Goal: Task Accomplishment & Management: Use online tool/utility

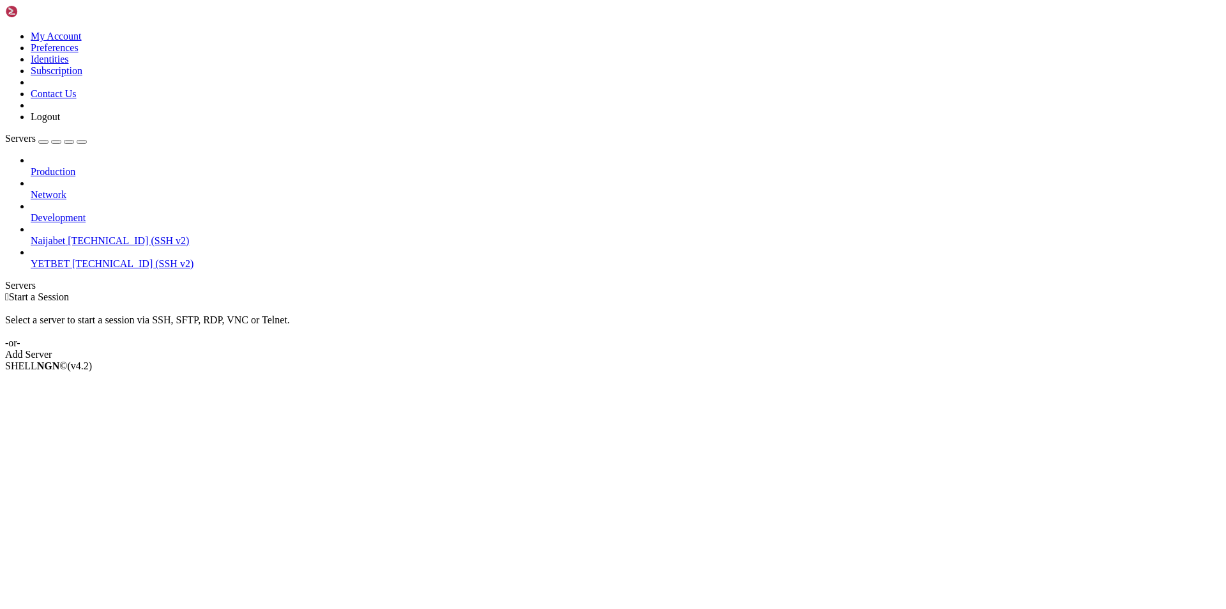
click at [70, 258] on span "YETBET" at bounding box center [50, 263] width 39 height 11
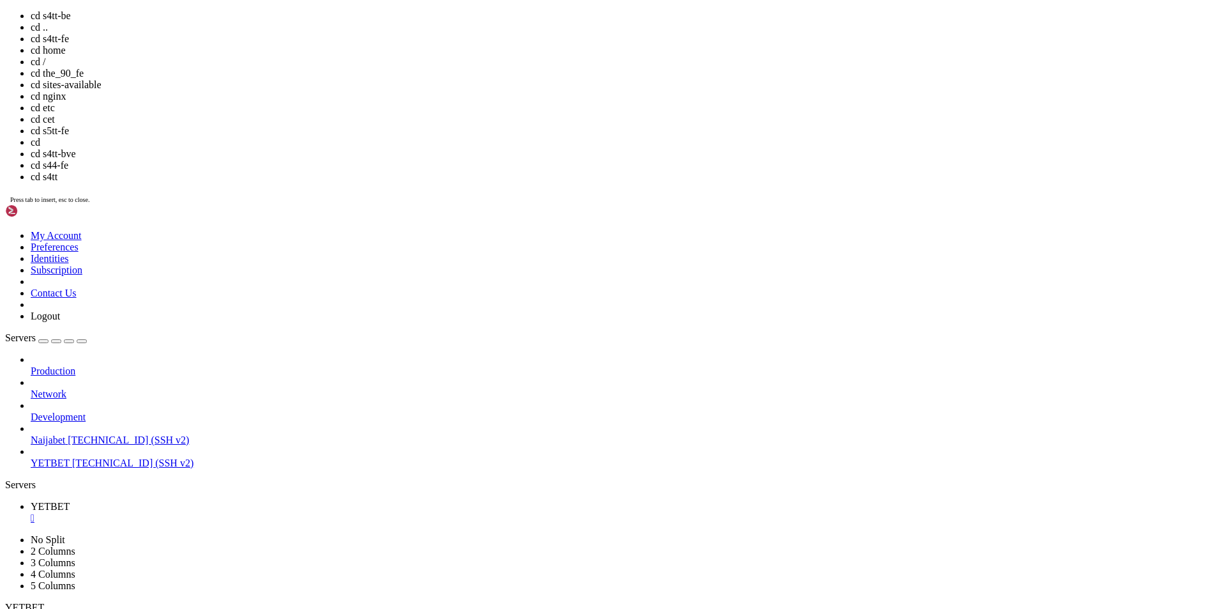
scroll to position [36, 0]
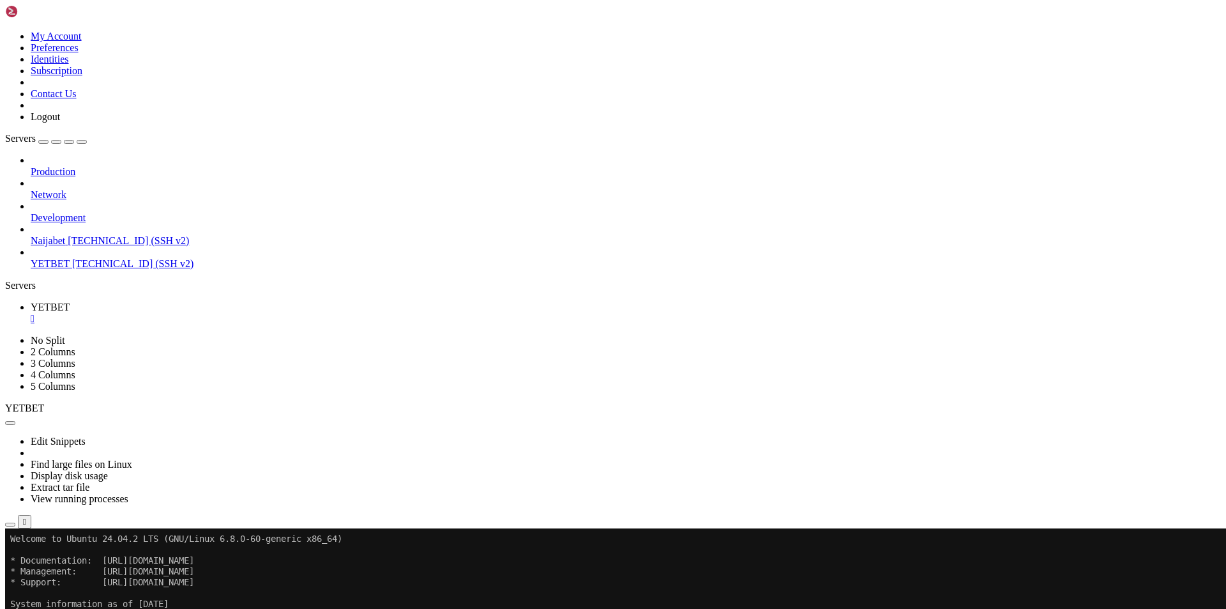
click at [10, 524] on icon "button" at bounding box center [10, 524] width 0 height 0
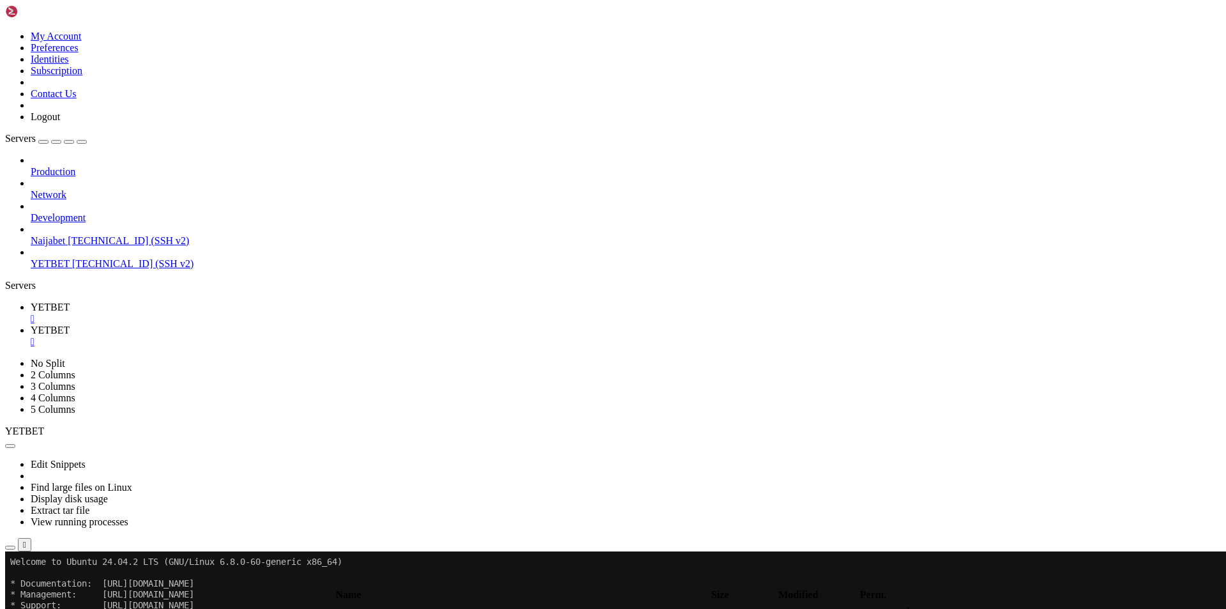
type input "/root/.pm2/logs"
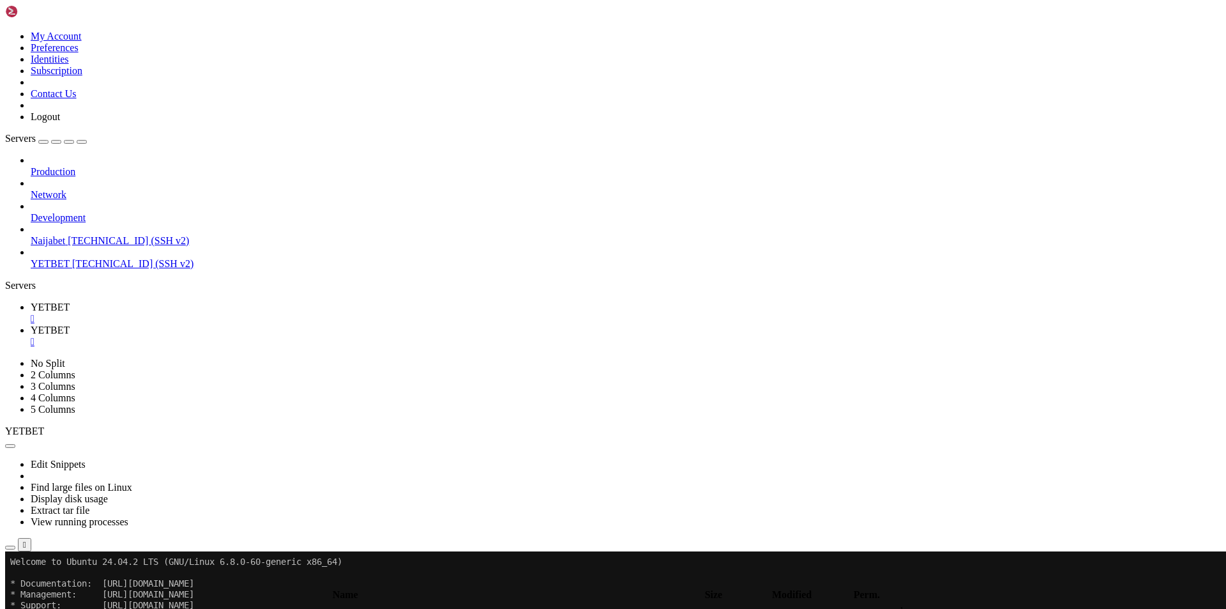
click at [194, 301] on link "YETBET " at bounding box center [626, 312] width 1191 height 23
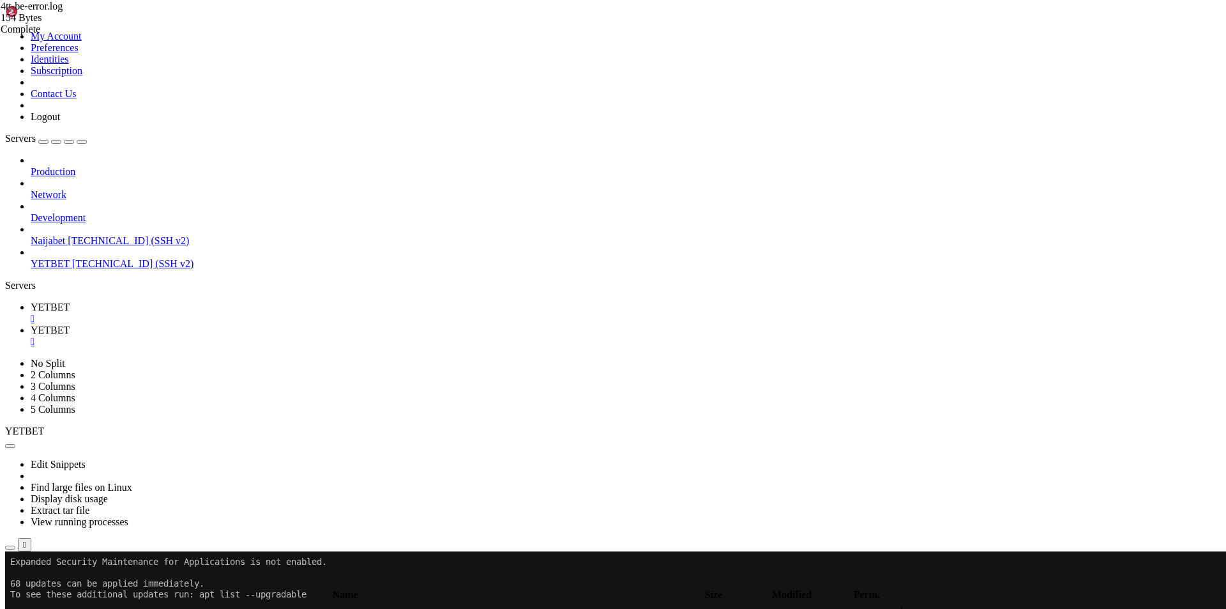
click at [70, 324] on span "YETBET" at bounding box center [50, 329] width 39 height 11
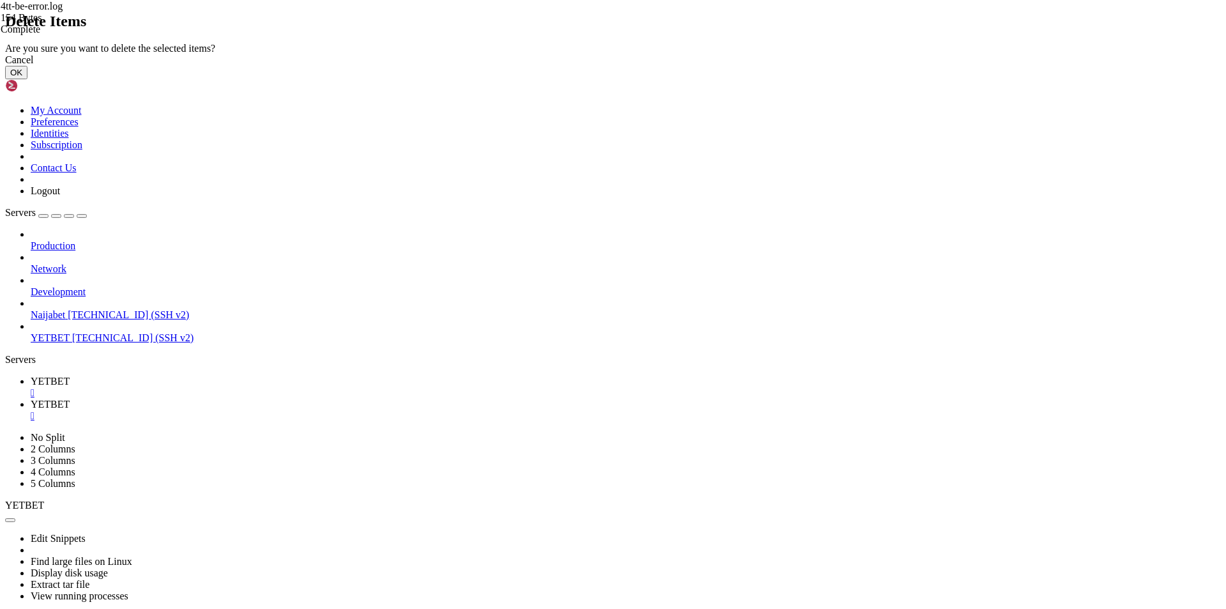
click at [27, 79] on button "OK" at bounding box center [16, 72] width 22 height 13
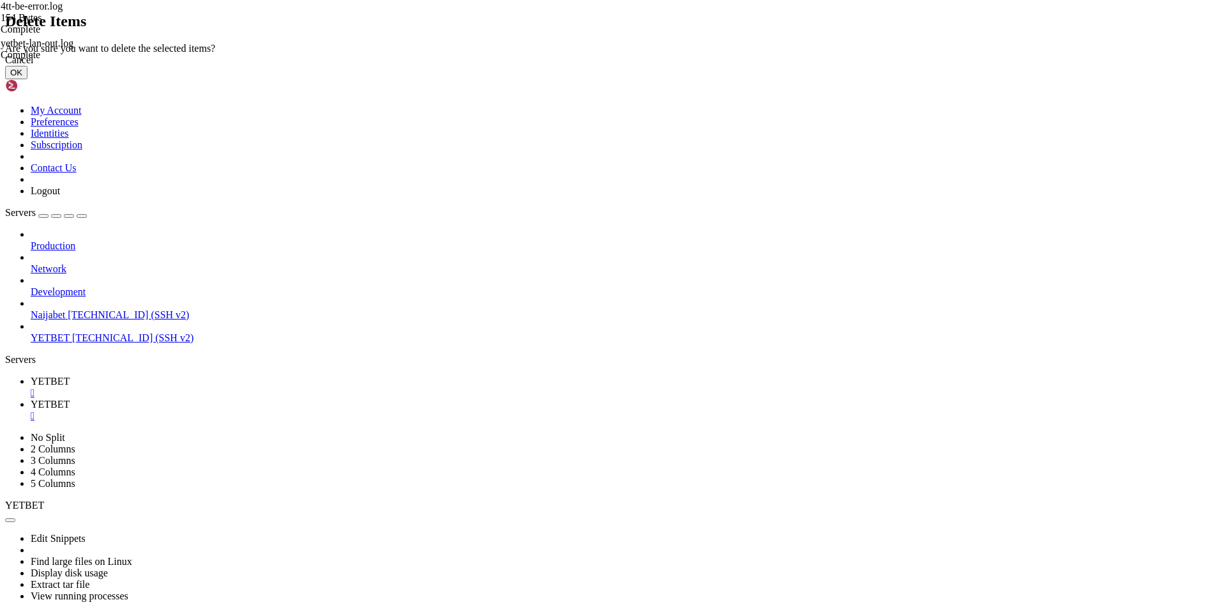
scroll to position [0, 0]
click at [27, 79] on button "OK" at bounding box center [16, 72] width 22 height 13
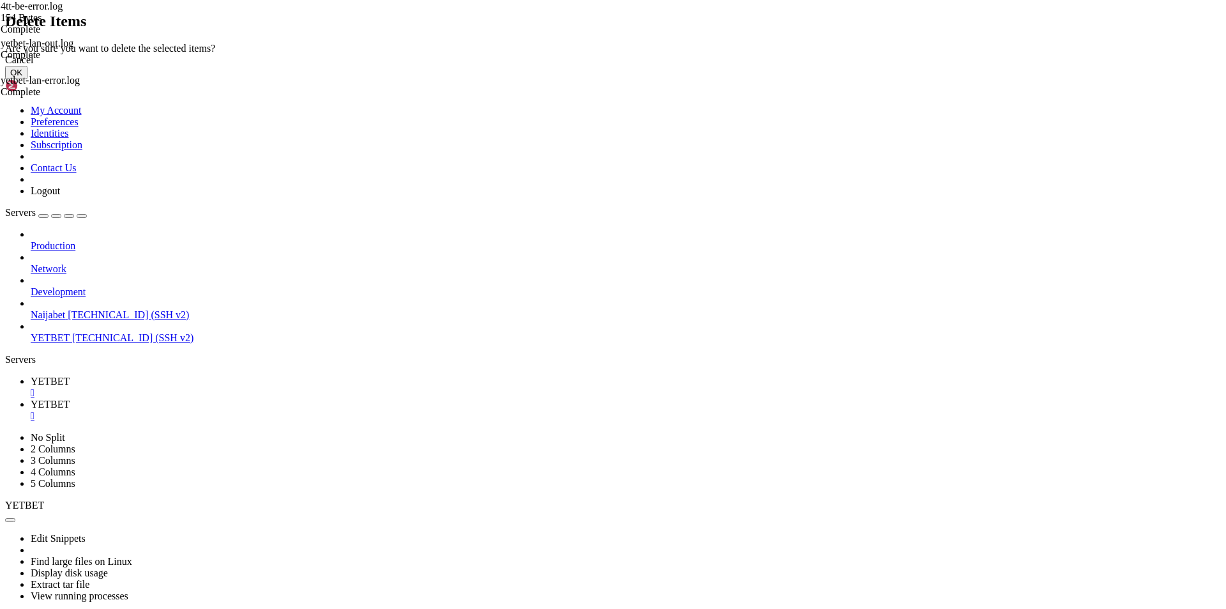
click at [27, 79] on button "OK" at bounding box center [16, 72] width 22 height 13
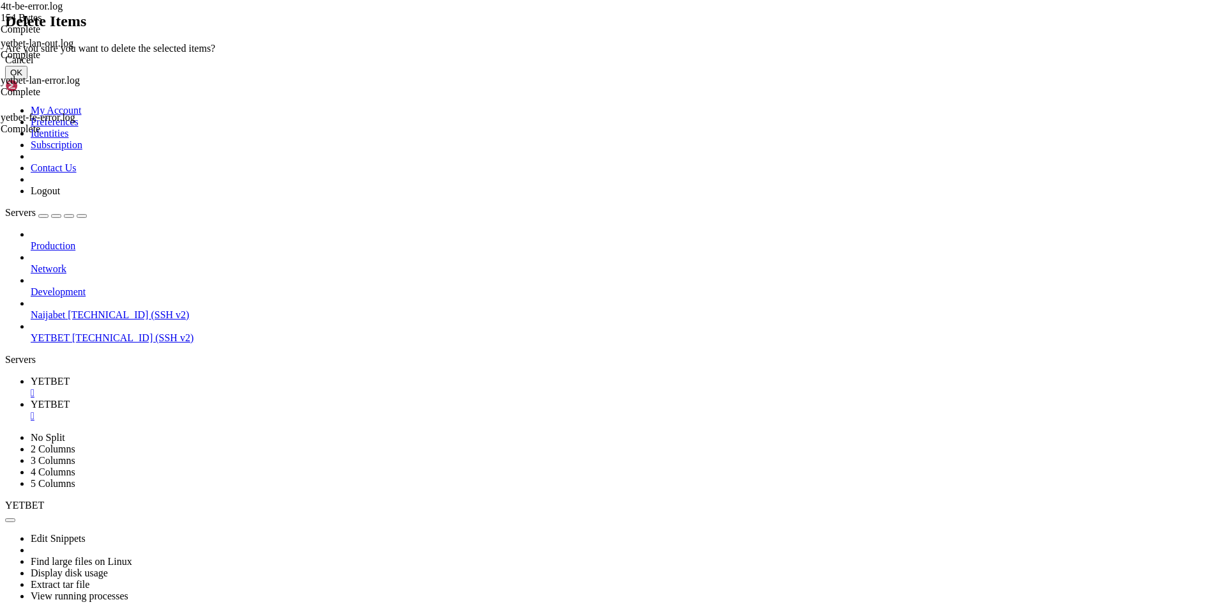
click at [27, 79] on button "OK" at bounding box center [16, 72] width 22 height 13
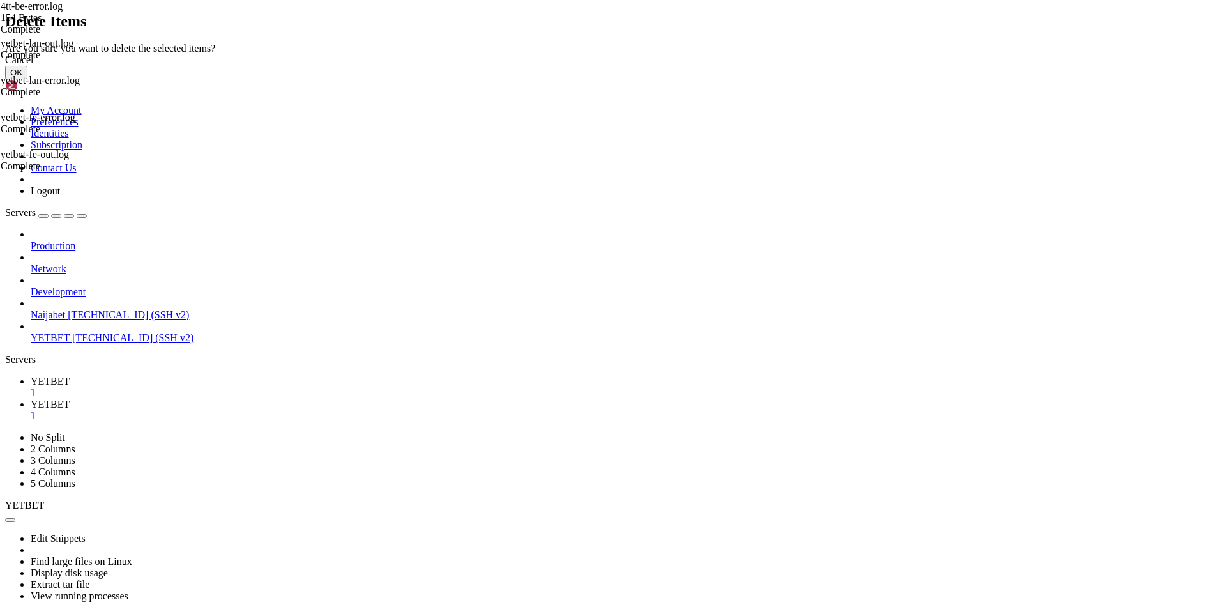
click at [27, 79] on button "OK" at bounding box center [16, 72] width 22 height 13
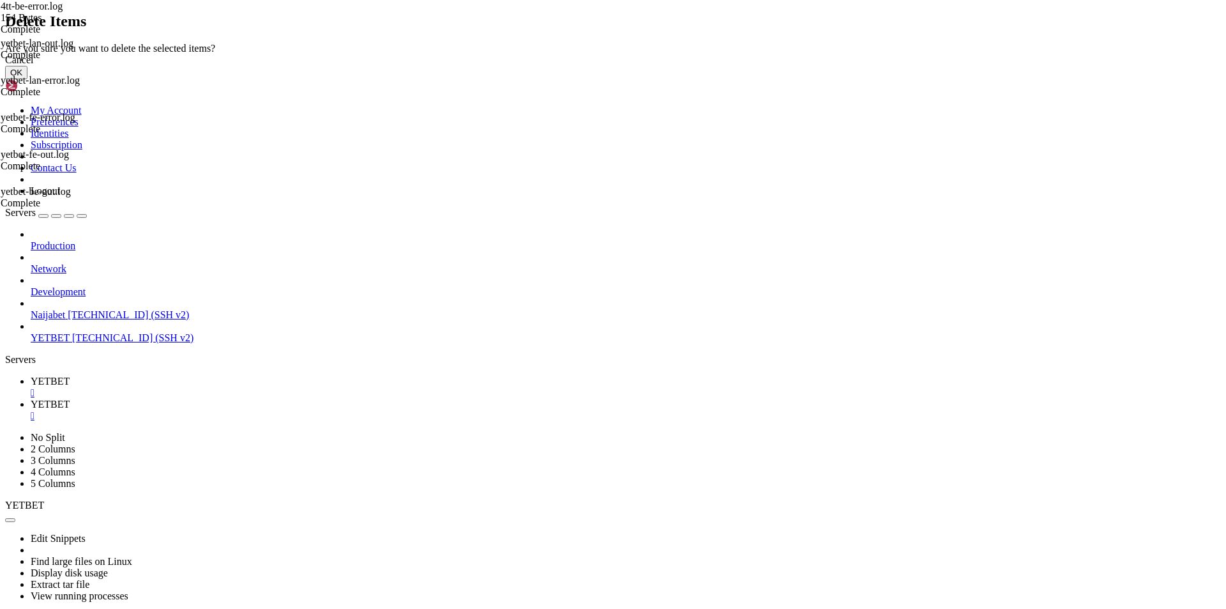
click at [761, 79] on div "Cancel OK" at bounding box center [613, 66] width 1216 height 25
click at [27, 79] on button "OK" at bounding box center [16, 72] width 22 height 13
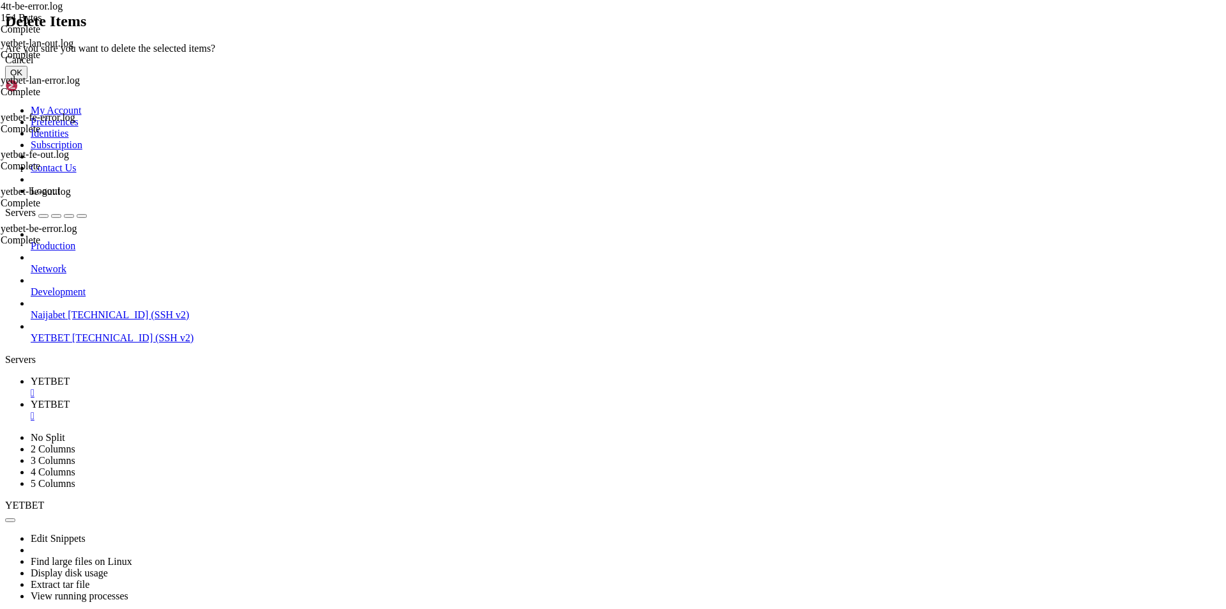
drag, startPoint x: 753, startPoint y: 351, endPoint x: 745, endPoint y: 354, distance: 8.7
click at [27, 79] on button "OK" at bounding box center [16, 72] width 22 height 13
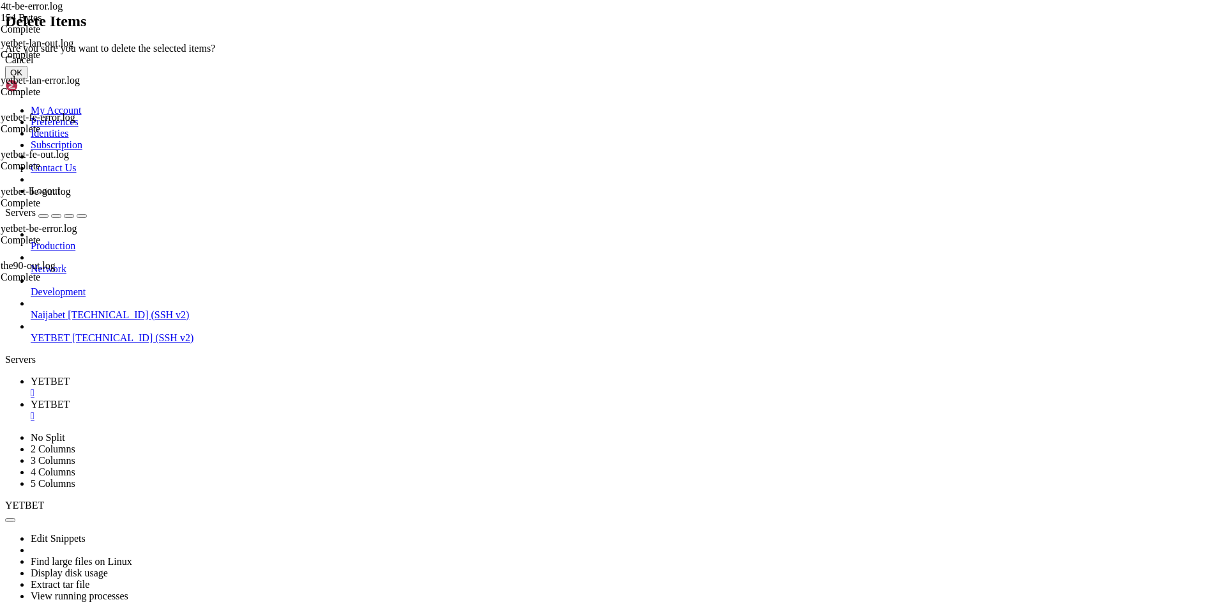
click at [27, 79] on button "OK" at bounding box center [16, 72] width 22 height 13
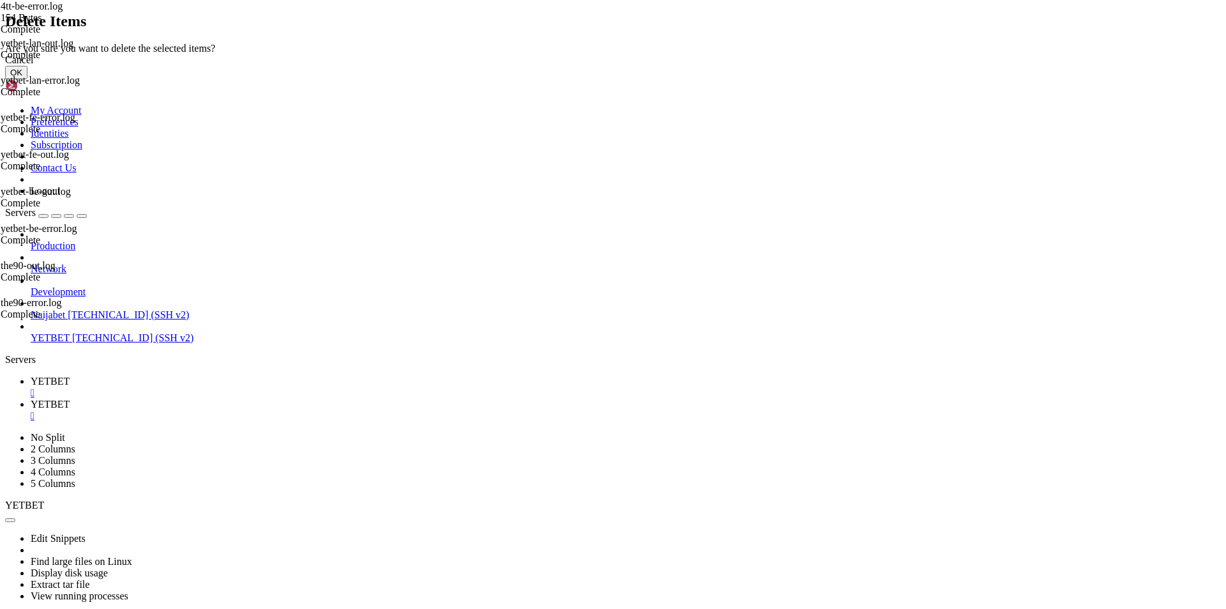
drag, startPoint x: 751, startPoint y: 347, endPoint x: 710, endPoint y: 349, distance: 40.3
click at [27, 79] on button "OK" at bounding box center [16, 72] width 22 height 13
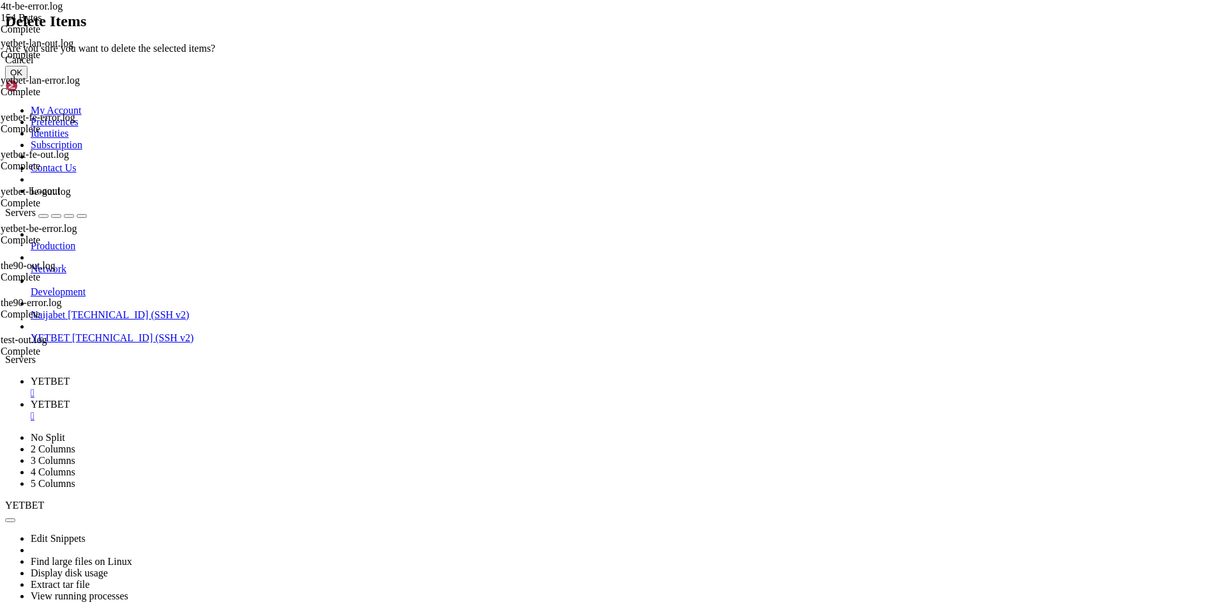
click at [27, 79] on button "OK" at bounding box center [16, 72] width 22 height 13
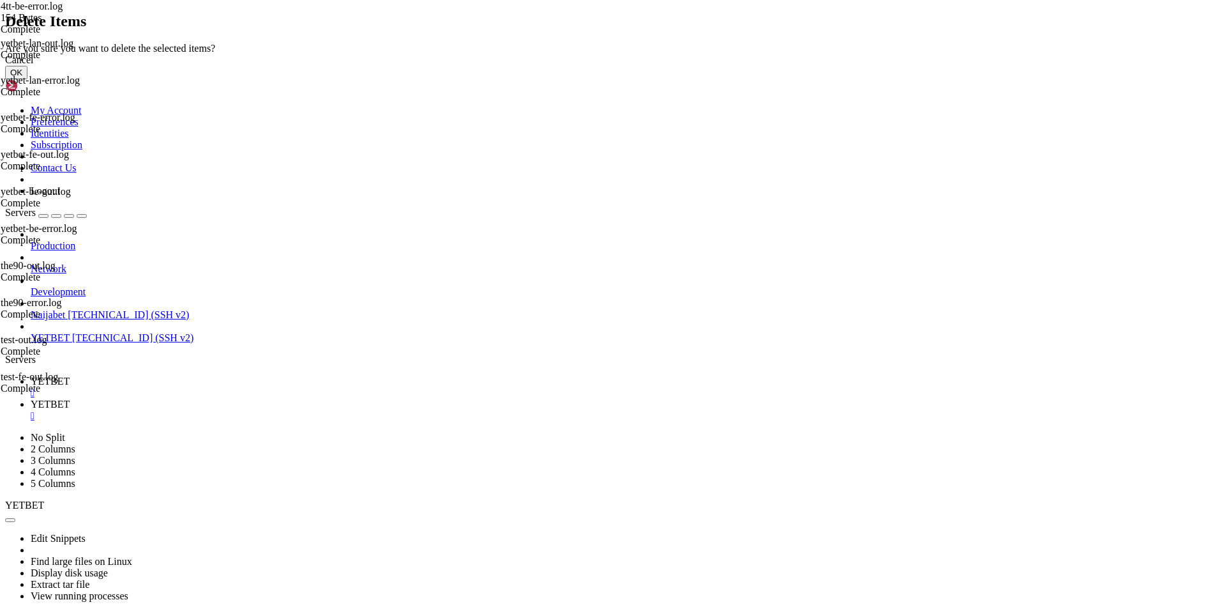
drag, startPoint x: 754, startPoint y: 344, endPoint x: 740, endPoint y: 346, distance: 13.6
click at [27, 79] on button "OK" at bounding box center [16, 72] width 22 height 13
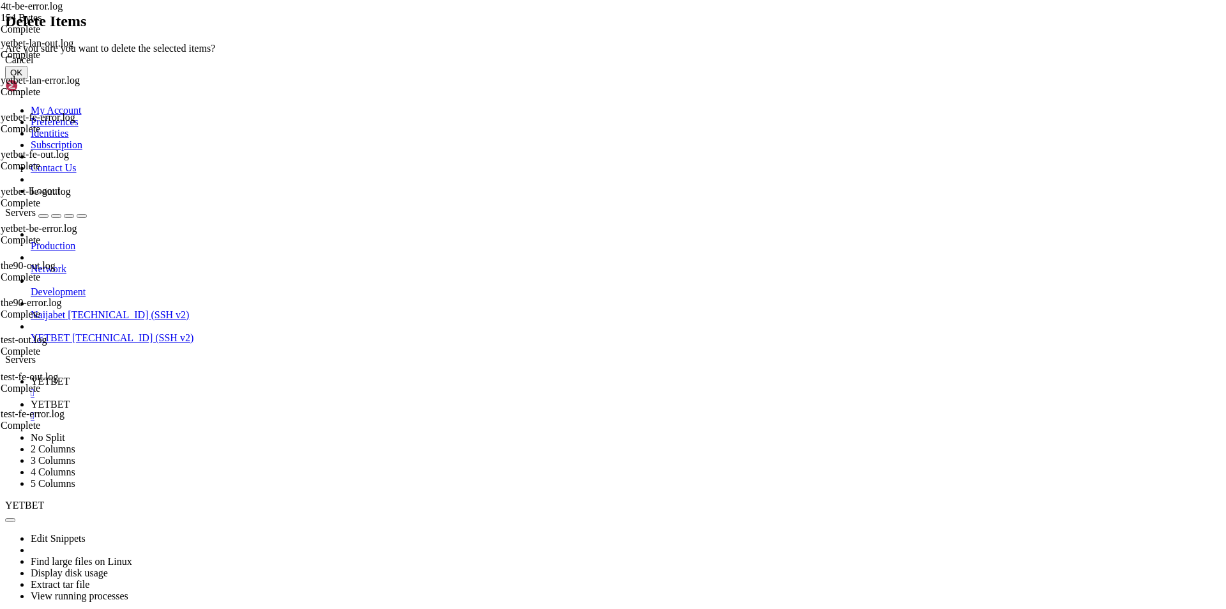
click at [27, 79] on button "OK" at bounding box center [16, 72] width 22 height 13
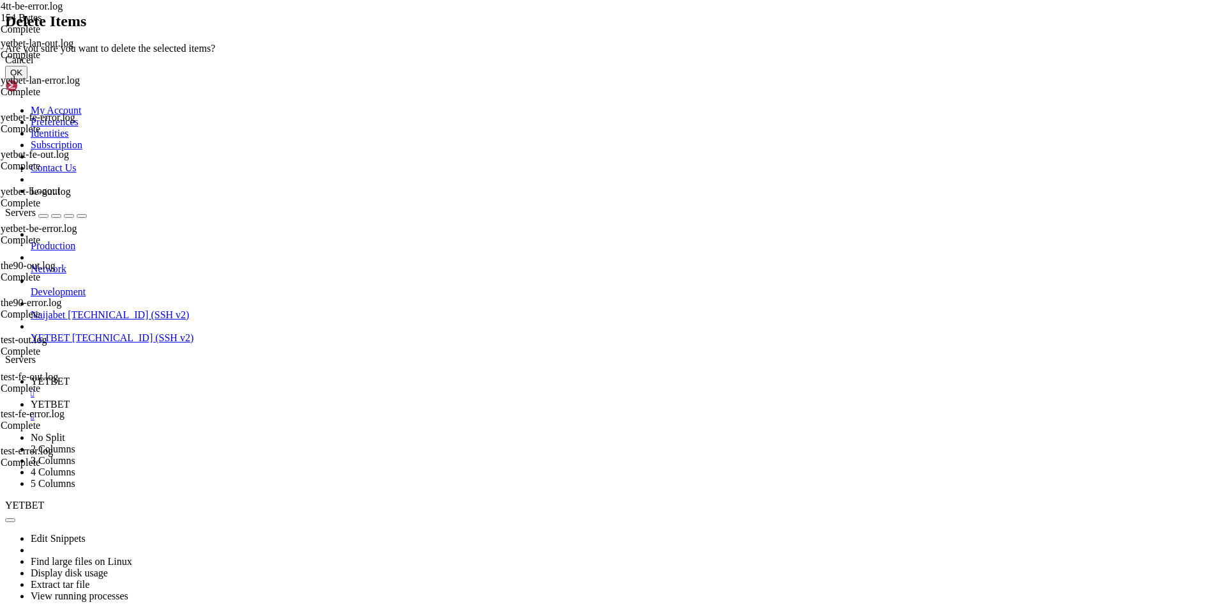
click at [27, 79] on button "OK" at bounding box center [16, 72] width 22 height 13
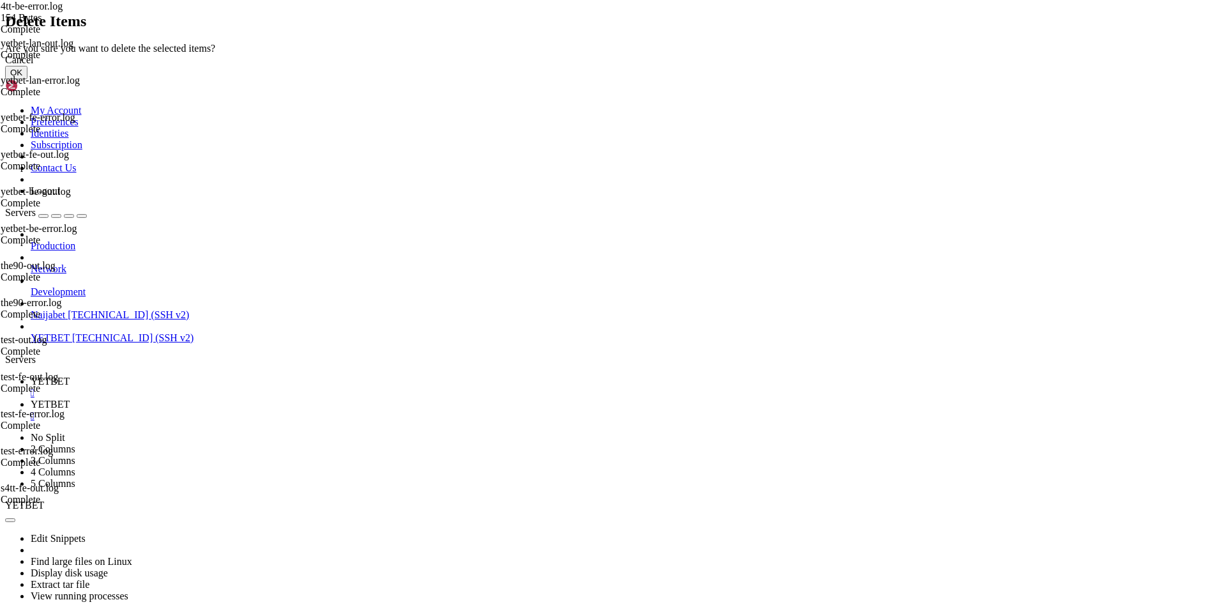
click at [27, 79] on button "OK" at bounding box center [16, 72] width 22 height 13
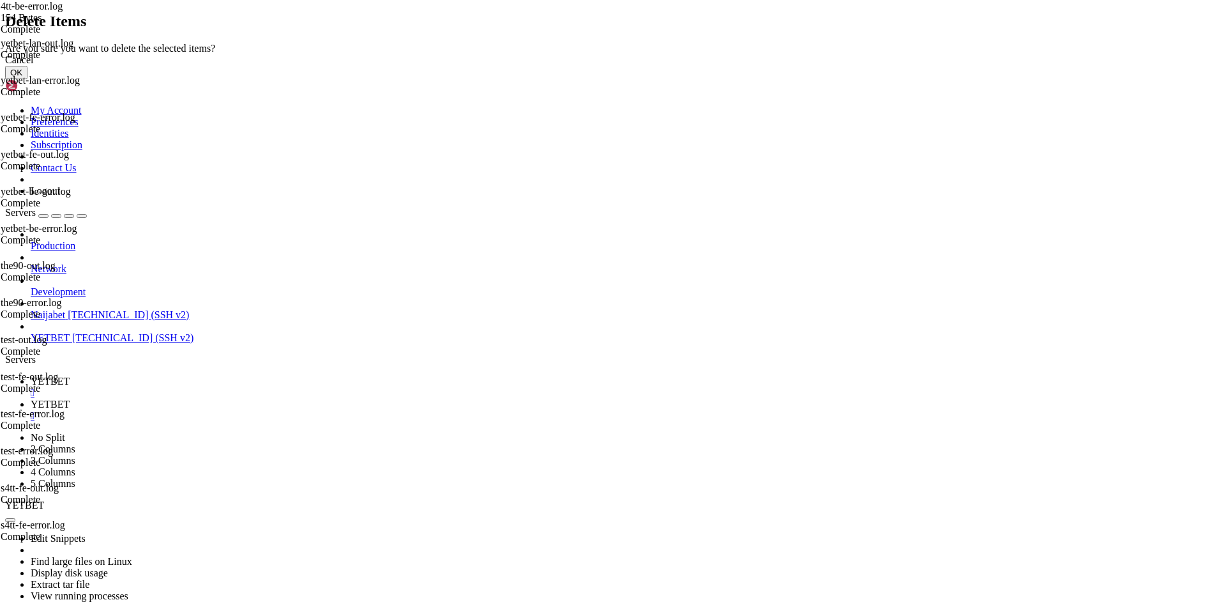
drag, startPoint x: 767, startPoint y: 349, endPoint x: 744, endPoint y: 339, distance: 25.7
click at [27, 79] on button "OK" at bounding box center [16, 72] width 22 height 13
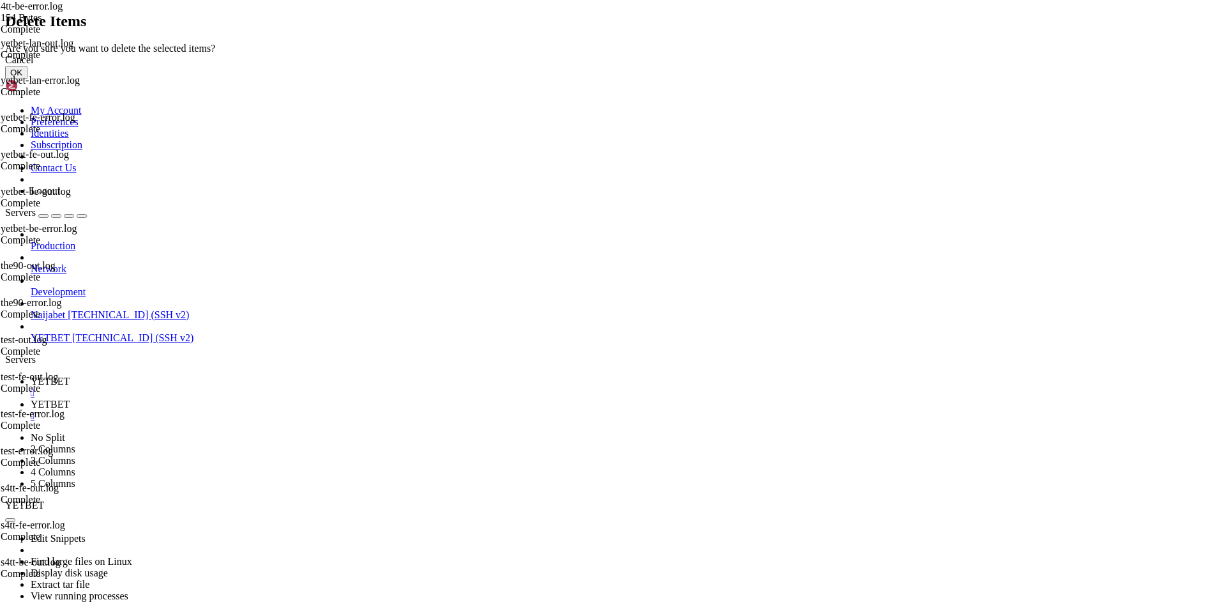
click at [27, 79] on button "OK" at bounding box center [16, 72] width 22 height 13
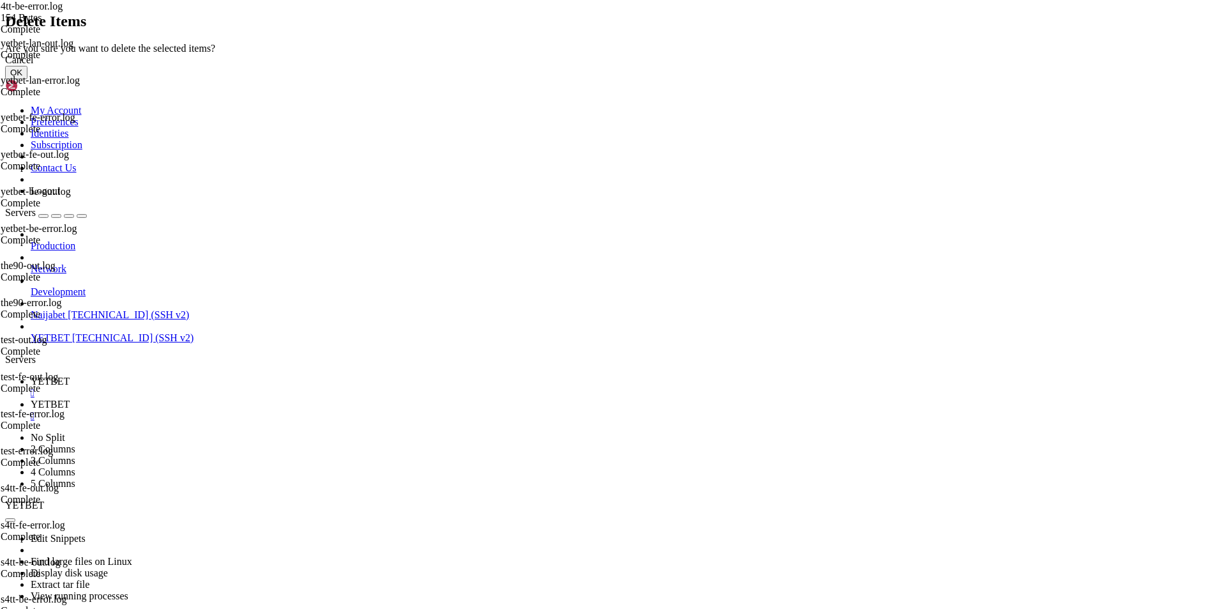
click at [27, 79] on button "OK" at bounding box center [16, 72] width 22 height 13
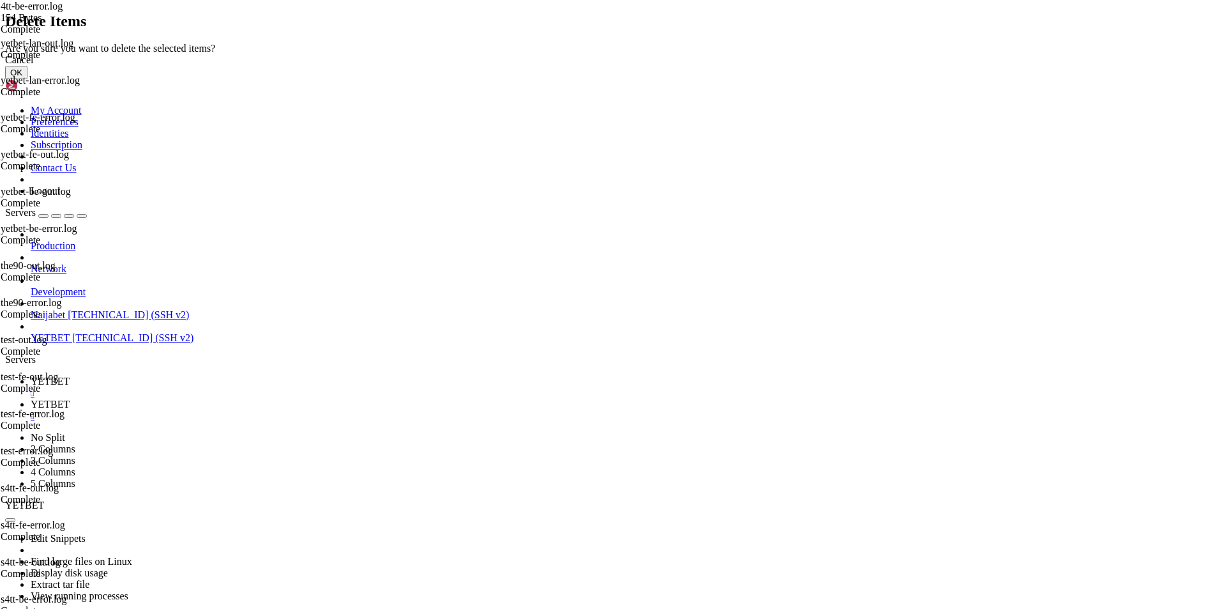
click at [27, 79] on button "OK" at bounding box center [16, 72] width 22 height 13
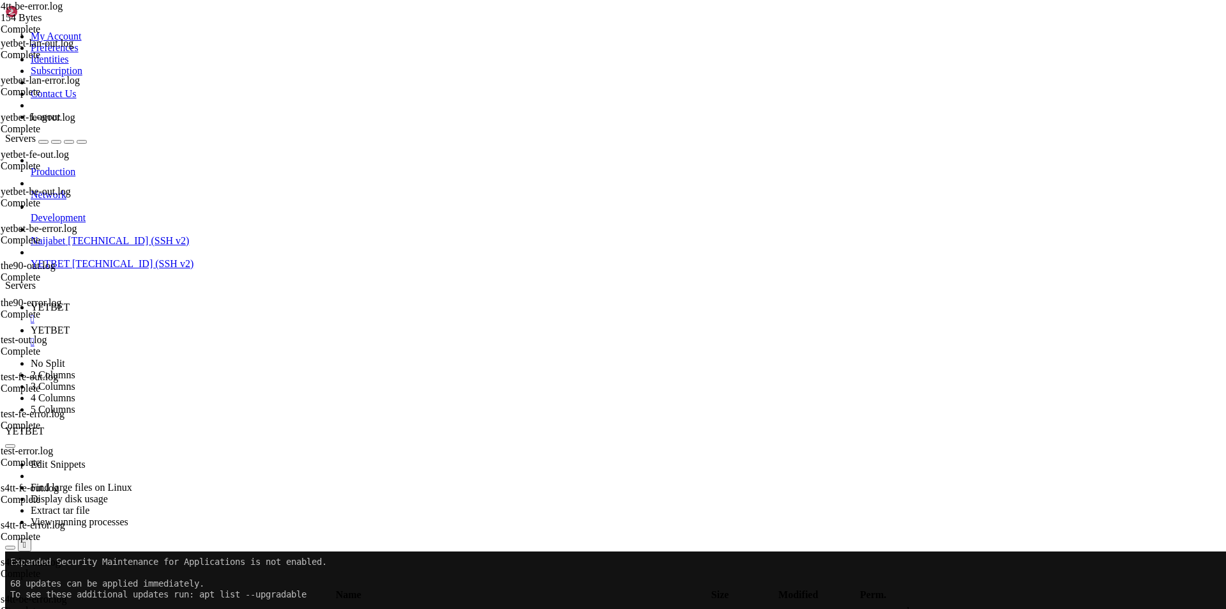
drag, startPoint x: 524, startPoint y: 271, endPoint x: 298, endPoint y: 144, distance: 259.4
click at [178, 301] on link "YETBET " at bounding box center [626, 312] width 1191 height 23
click at [70, 324] on span "YETBET" at bounding box center [50, 329] width 39 height 11
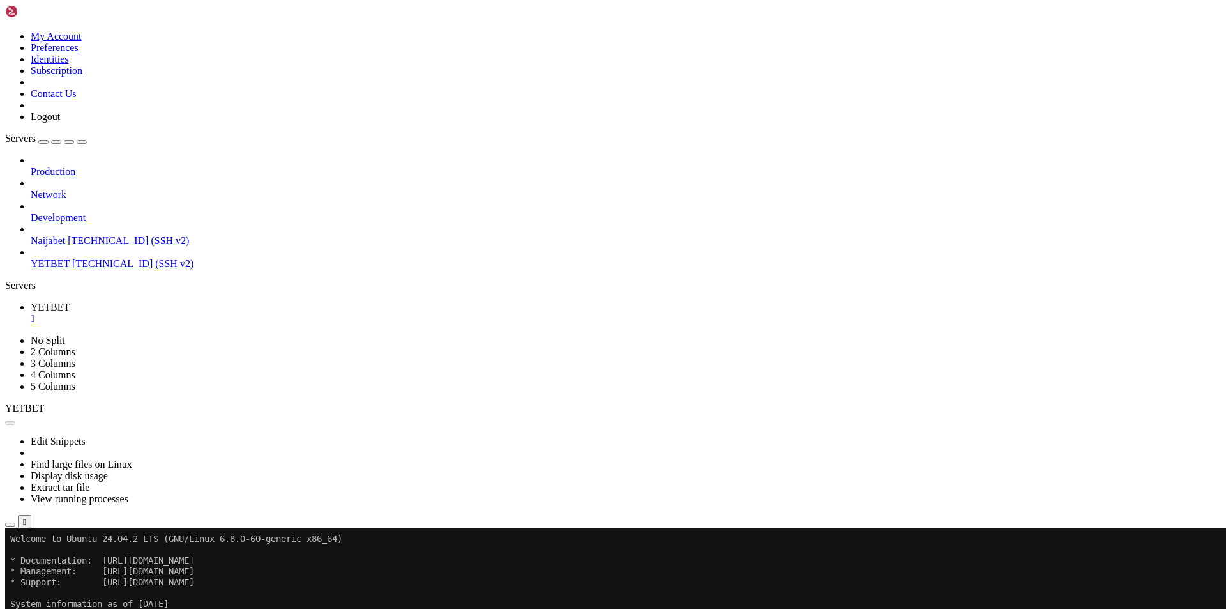
click at [56, 564] on button "Reconnect" at bounding box center [30, 570] width 51 height 13
click at [15, 523] on button "button" at bounding box center [10, 525] width 10 height 4
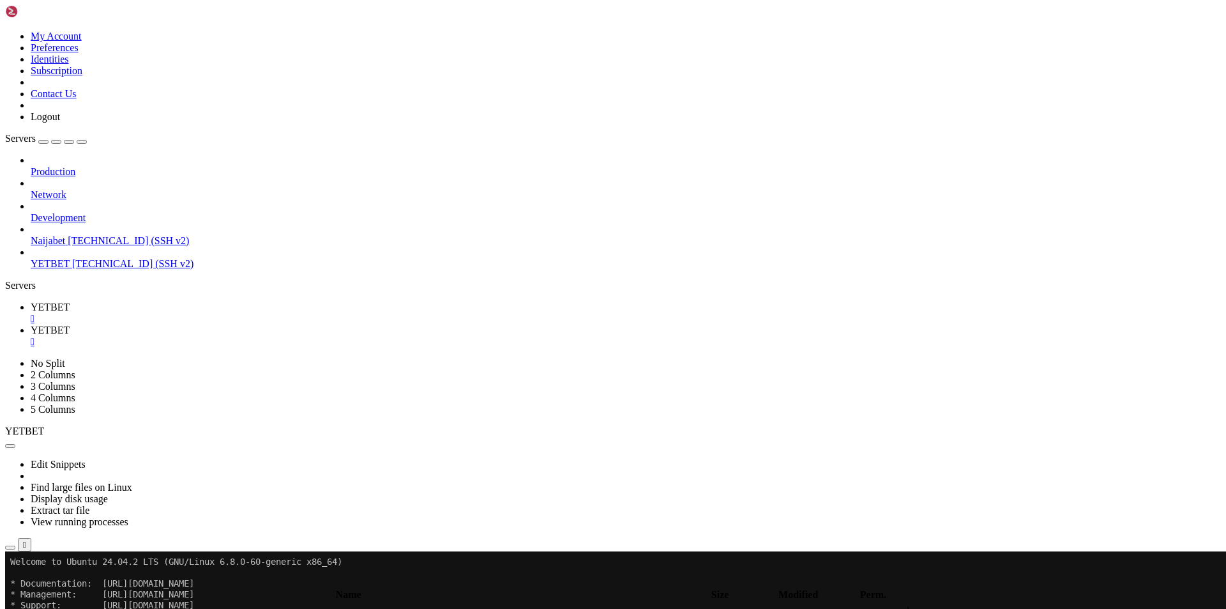
click at [16, 606] on span " .." at bounding box center [11, 611] width 9 height 11
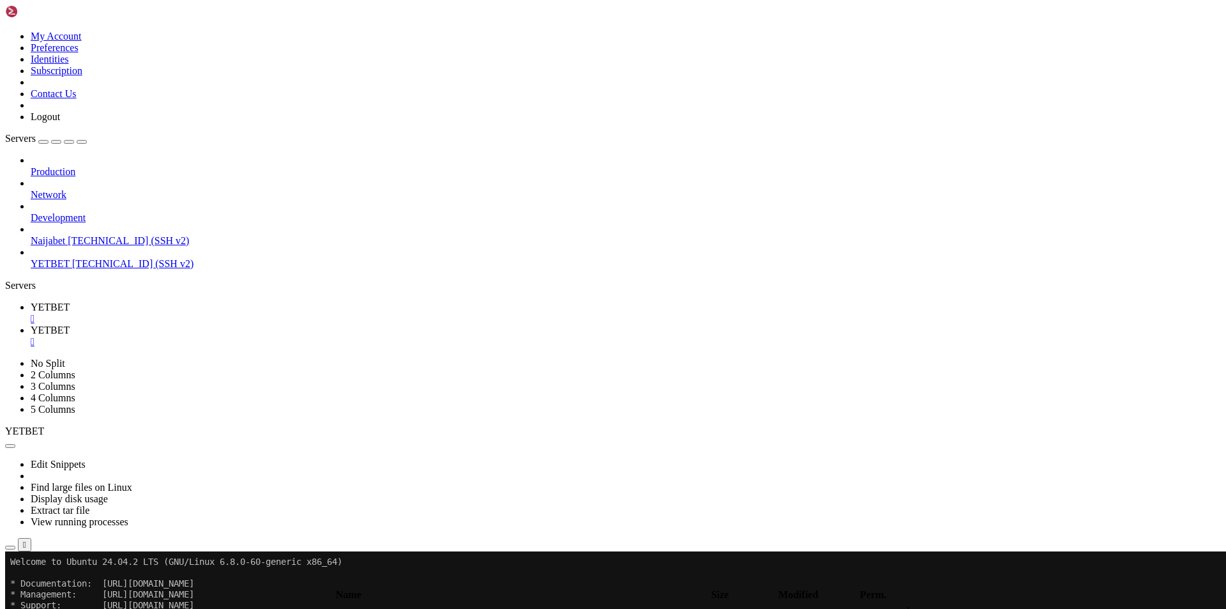
click at [16, 606] on span " .." at bounding box center [11, 611] width 9 height 11
click at [70, 301] on span "YETBET" at bounding box center [50, 306] width 39 height 11
click at [31, 324] on icon at bounding box center [31, 329] width 0 height 11
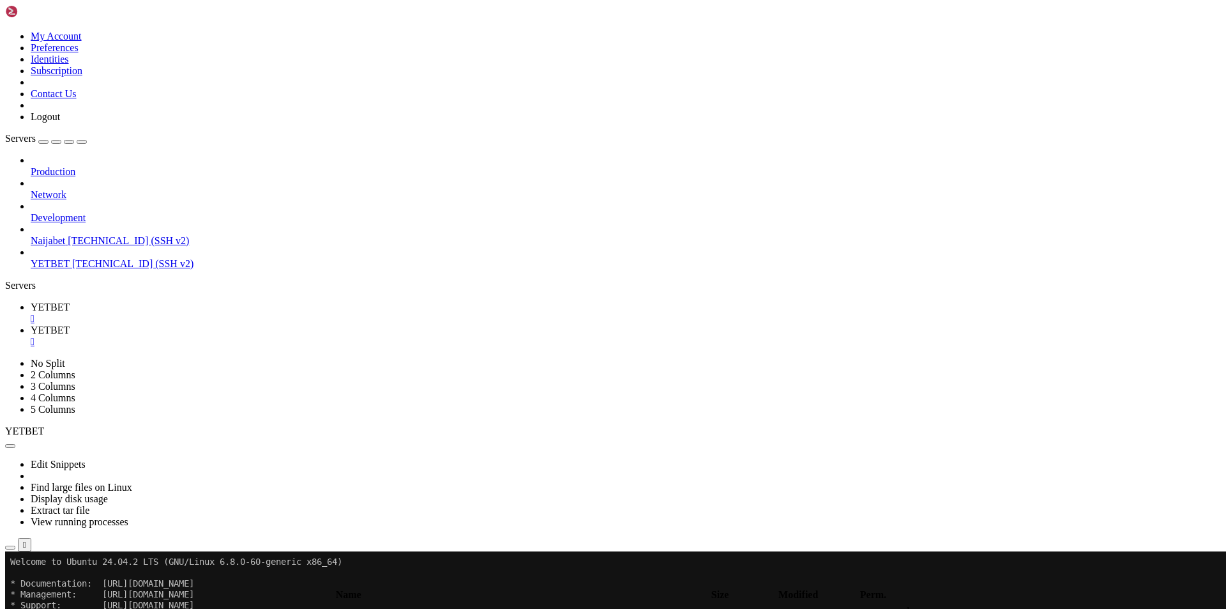
click at [16, 606] on span " .." at bounding box center [11, 611] width 9 height 11
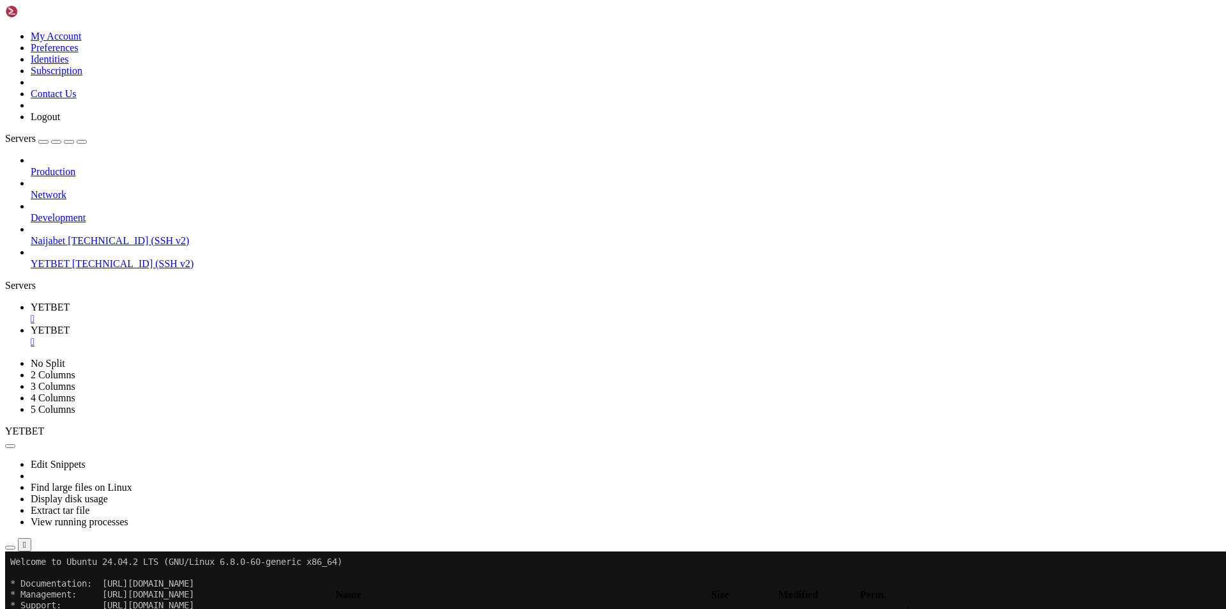
type input "/root/.pm2/logs"
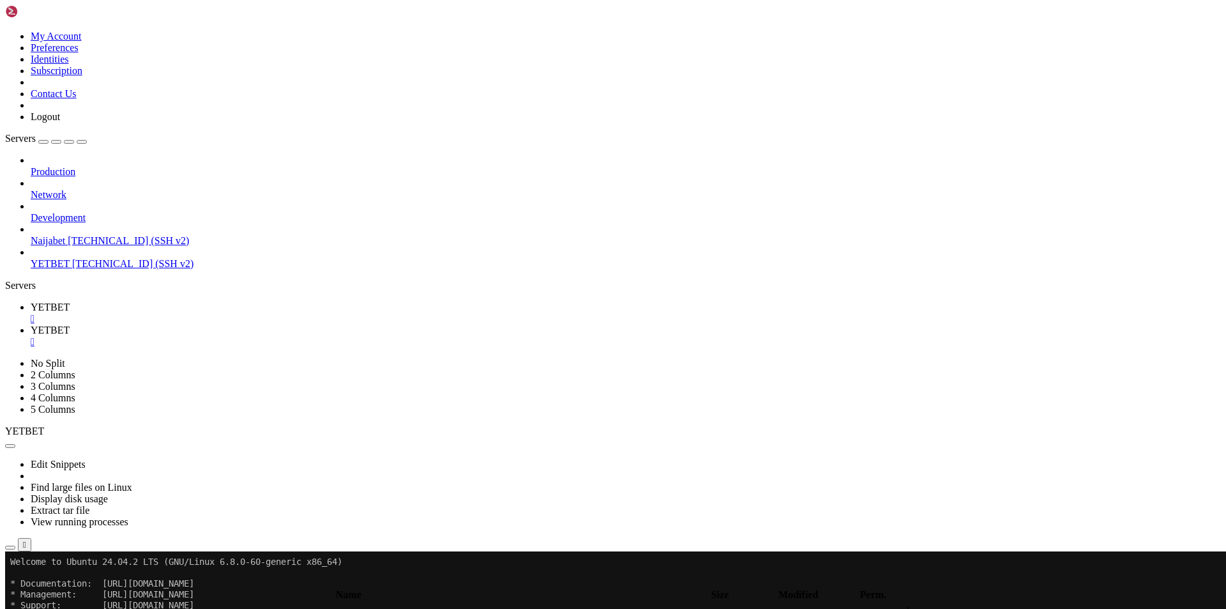
drag, startPoint x: 567, startPoint y: 290, endPoint x: 578, endPoint y: 277, distance: 16.8
click at [139, 583] on div "submit" at bounding box center [139, 583] width 0 height 0
click at [70, 301] on span "YETBET" at bounding box center [50, 306] width 39 height 11
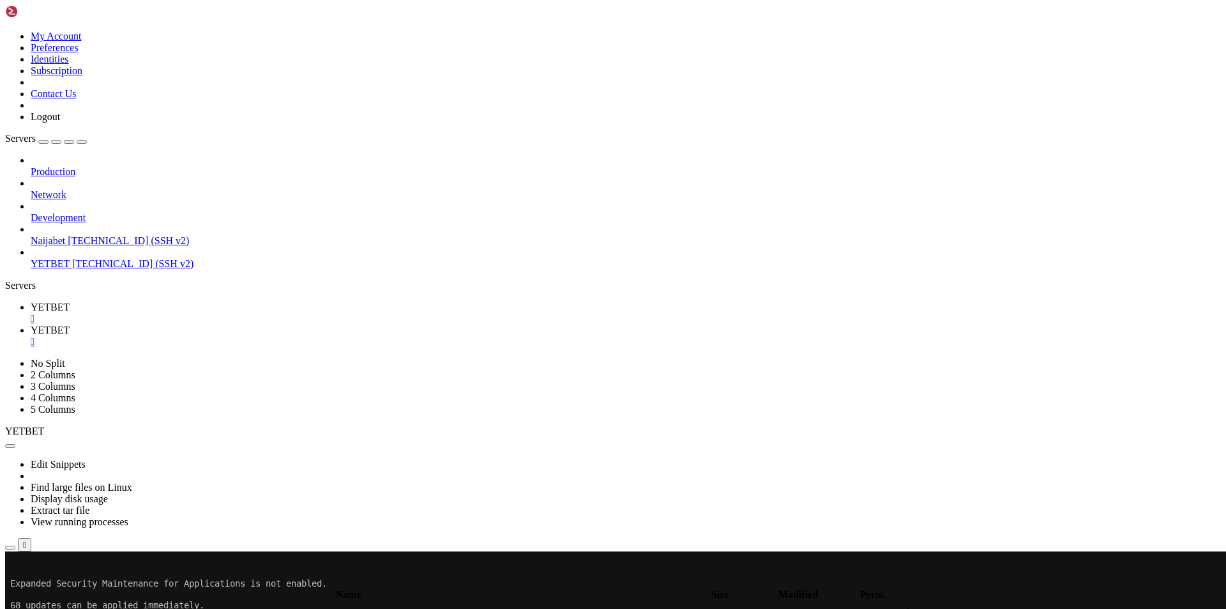
click at [271, 324] on link "YETBET " at bounding box center [626, 335] width 1191 height 23
click at [144, 581] on button "submit" at bounding box center [139, 583] width 10 height 4
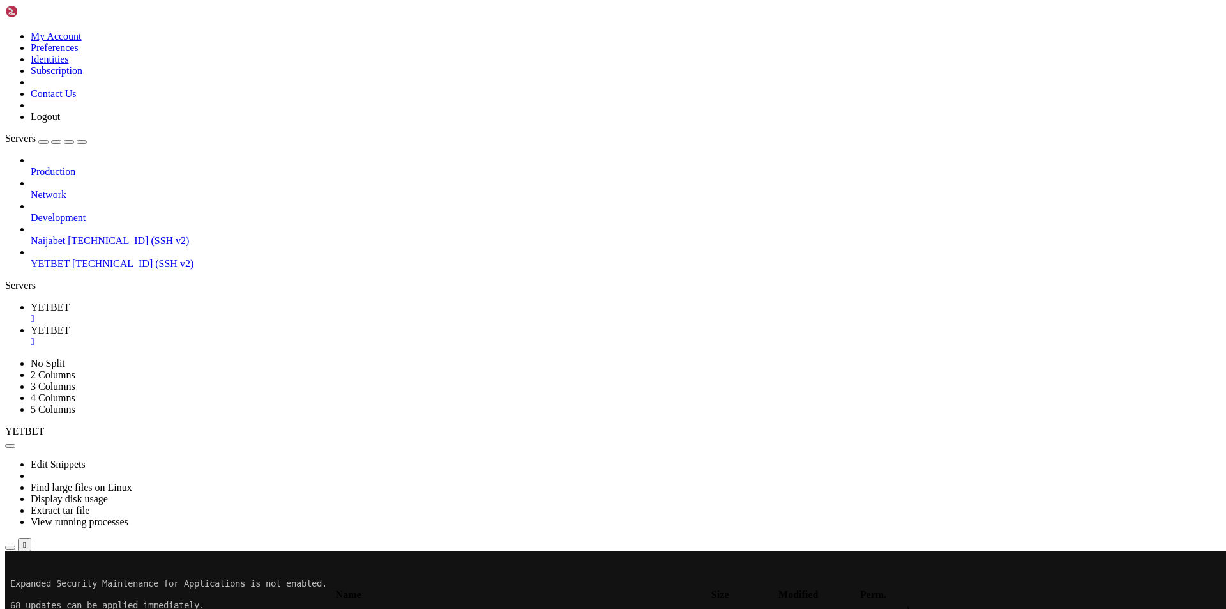
click at [301, 336] on div "" at bounding box center [626, 341] width 1191 height 11
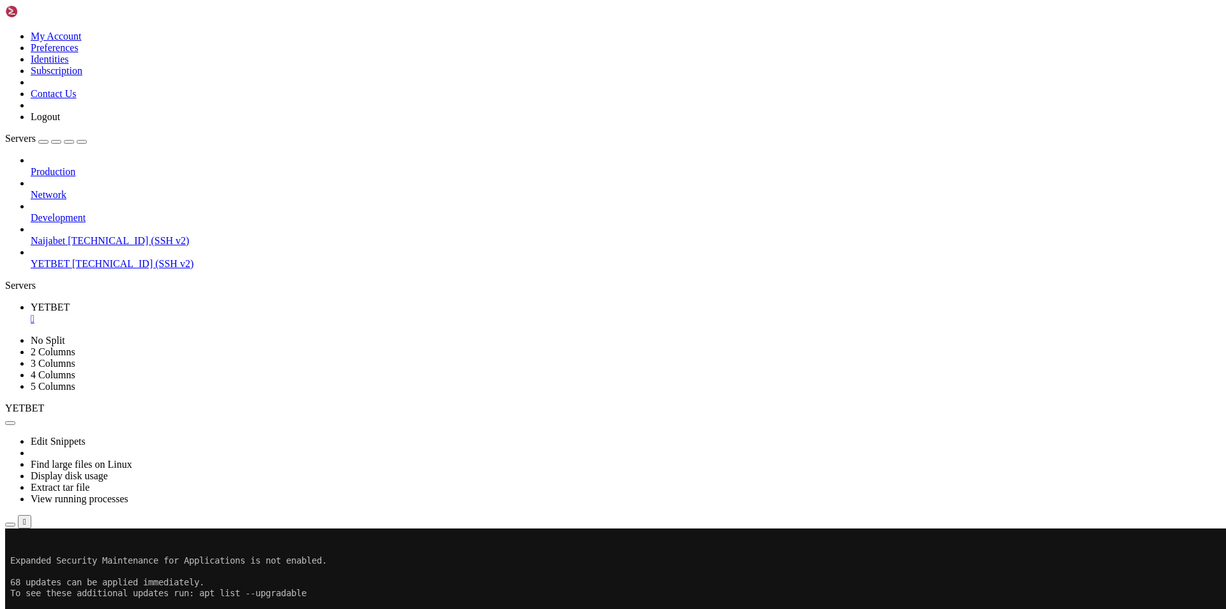
click at [224, 313] on div "" at bounding box center [626, 318] width 1191 height 11
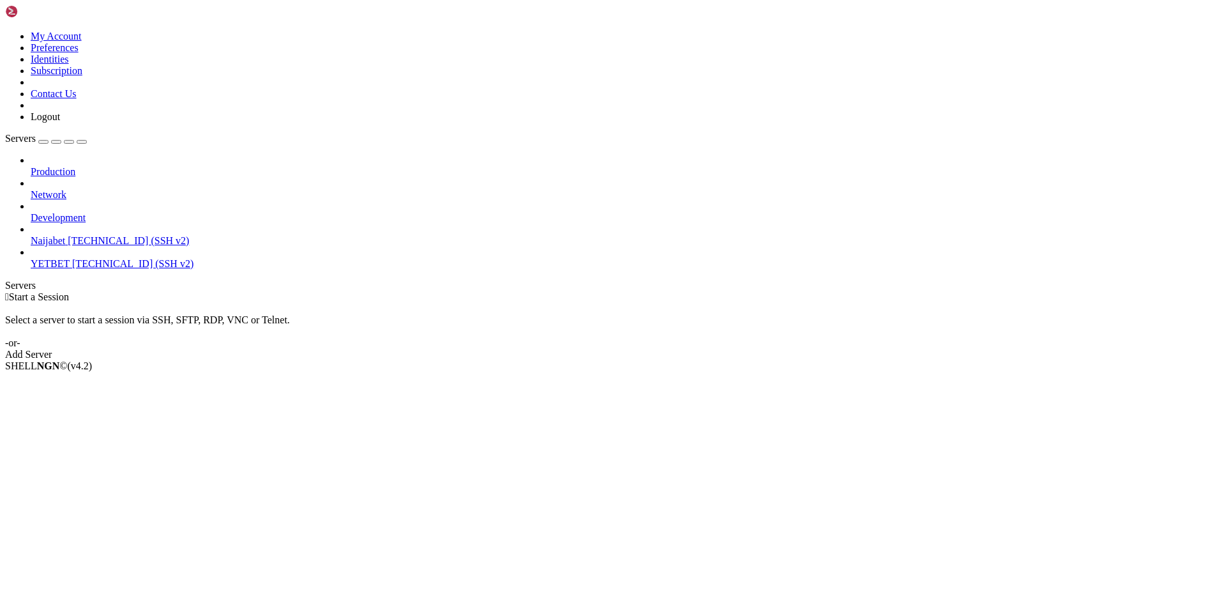
click at [122, 258] on span "[TECHNICAL_ID] (SSH v2)" at bounding box center [132, 263] width 121 height 11
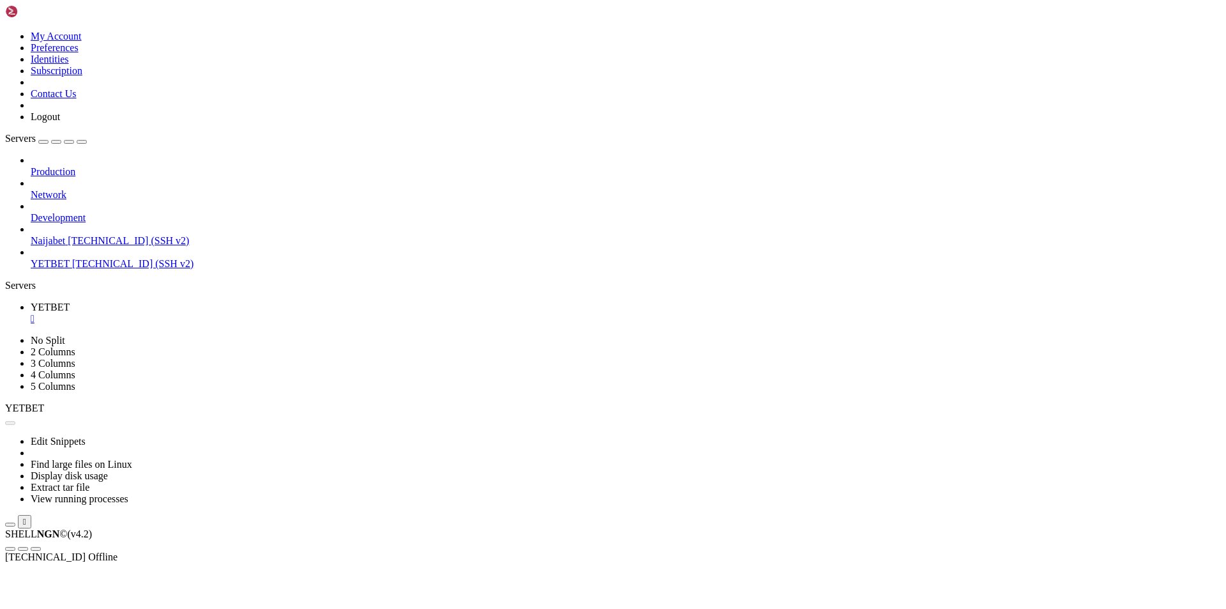
scroll to position [0, 0]
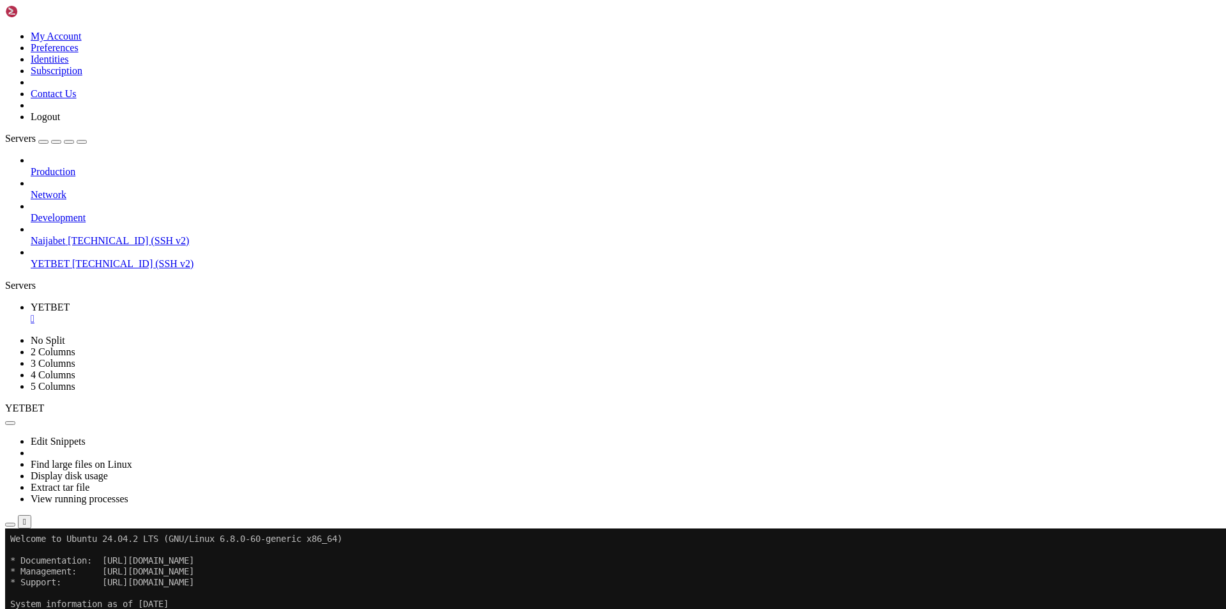
click at [98, 270] on div "Production Network Development Naijabet 194.164.196.10 (SSH v2) YETBET 66.179.2…" at bounding box center [613, 212] width 1216 height 115
